Goal: Submit feedback/report problem: Submit feedback/report problem

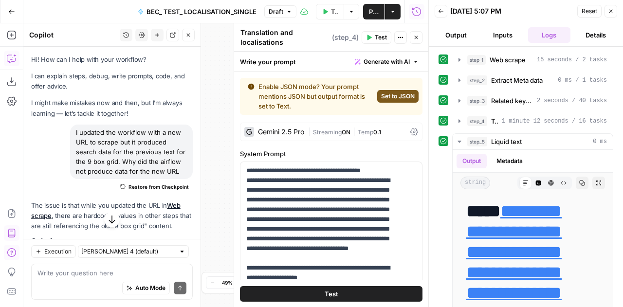
scroll to position [5492, 0]
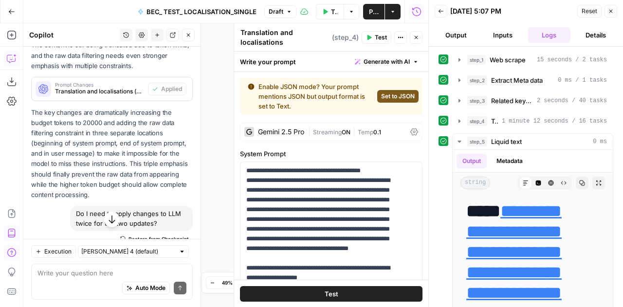
click at [588, 11] on span "Reset" at bounding box center [590, 11] width 16 height 9
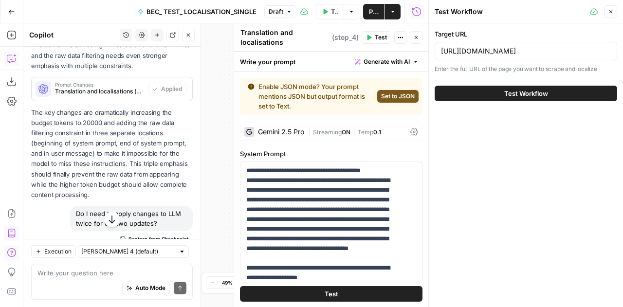
click at [107, 220] on icon "button" at bounding box center [112, 219] width 10 height 10
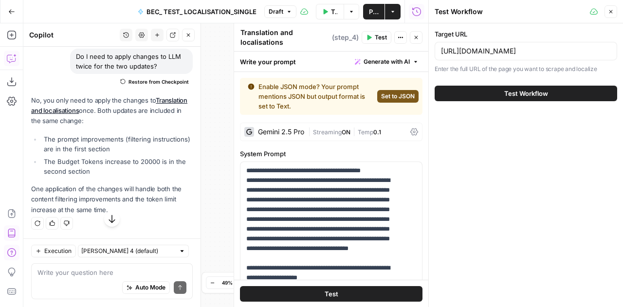
scroll to position [5696, 0]
click at [81, 281] on div "Auto Mode Send" at bounding box center [111, 287] width 149 height 21
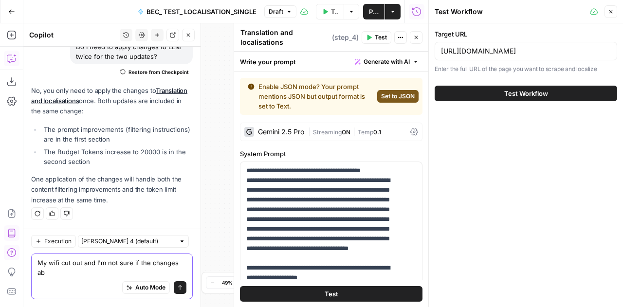
scroll to position [5706, 0]
click at [89, 274] on textarea "My wifi cut out and I'm not sure if the changes above were" at bounding box center [111, 267] width 149 height 19
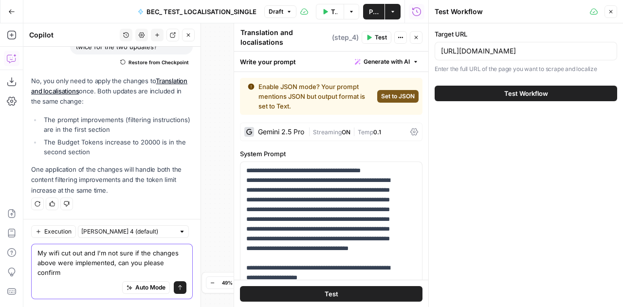
scroll to position [5716, 0]
type textarea "My wifi cut out and I'm not sure if the changes above were implemented, can you…"
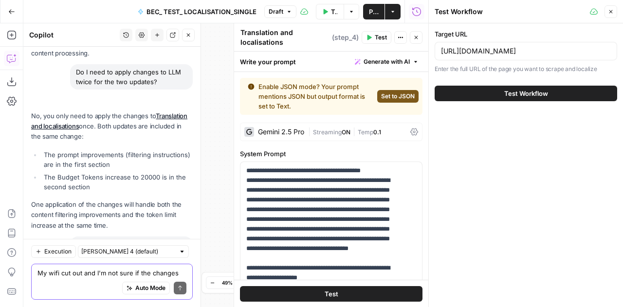
scroll to position [5971, 0]
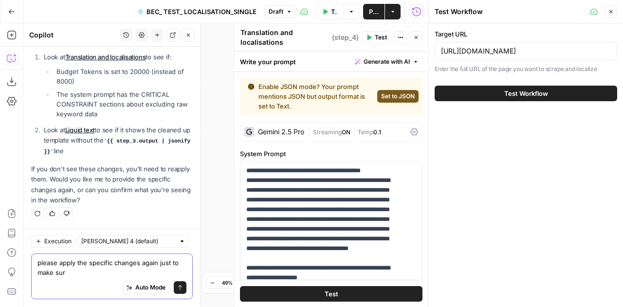
type textarea "please apply the specific changes again just to make sure"
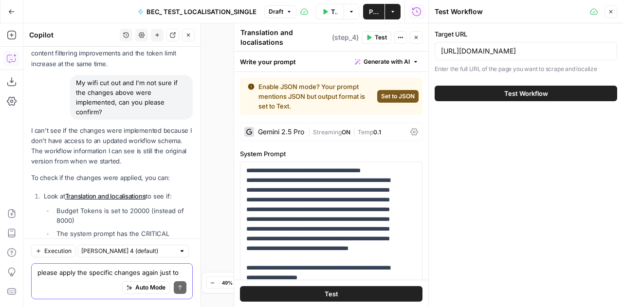
scroll to position [6133, 0]
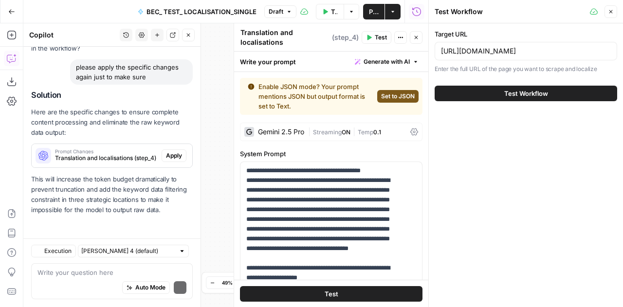
click at [168, 182] on p "This will increase the token budget dramatically to prevent truncation and add …" at bounding box center [112, 194] width 162 height 41
click at [166, 160] on span "Apply" at bounding box center [174, 155] width 16 height 9
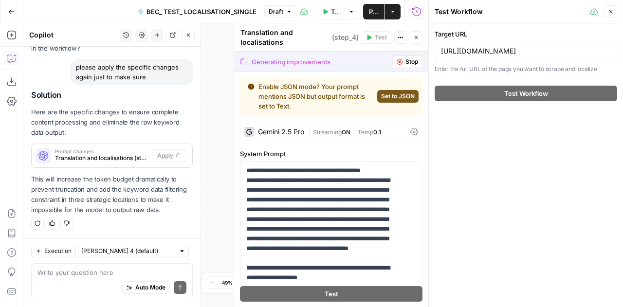
scroll to position [5837, 0]
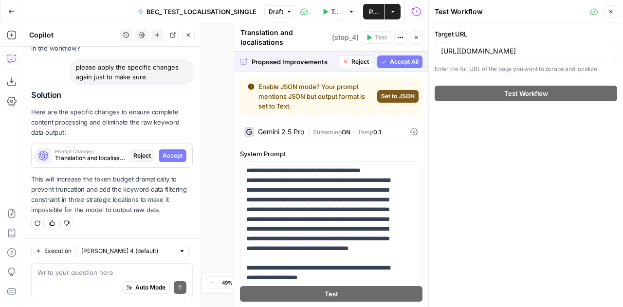
click at [394, 61] on span "Accept All" at bounding box center [404, 61] width 29 height 9
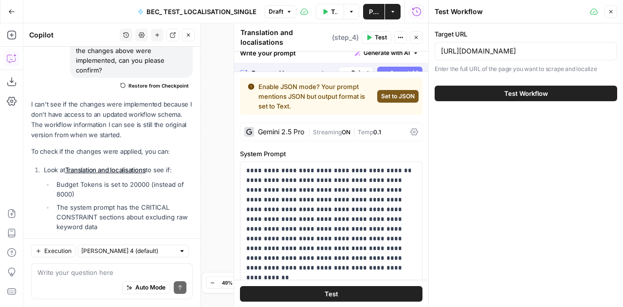
scroll to position [6164, 0]
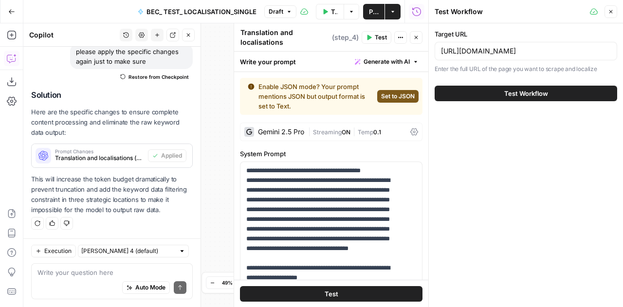
click at [561, 88] on button "Test Workflow" at bounding box center [526, 94] width 182 height 16
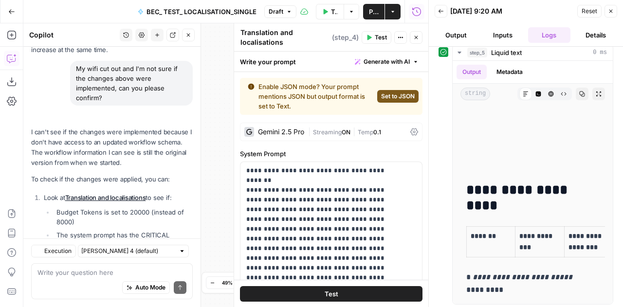
scroll to position [6164, 0]
